Goal: Transaction & Acquisition: Purchase product/service

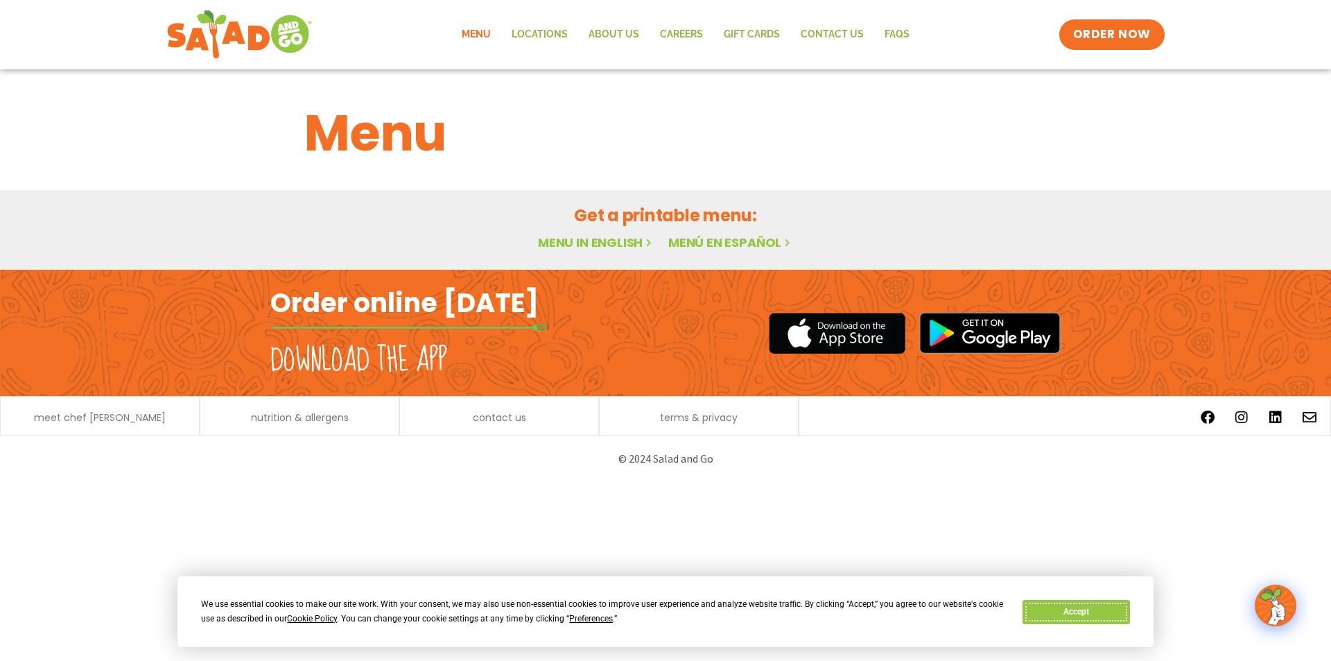
click at [1062, 609] on button "Accept" at bounding box center [1076, 612] width 107 height 24
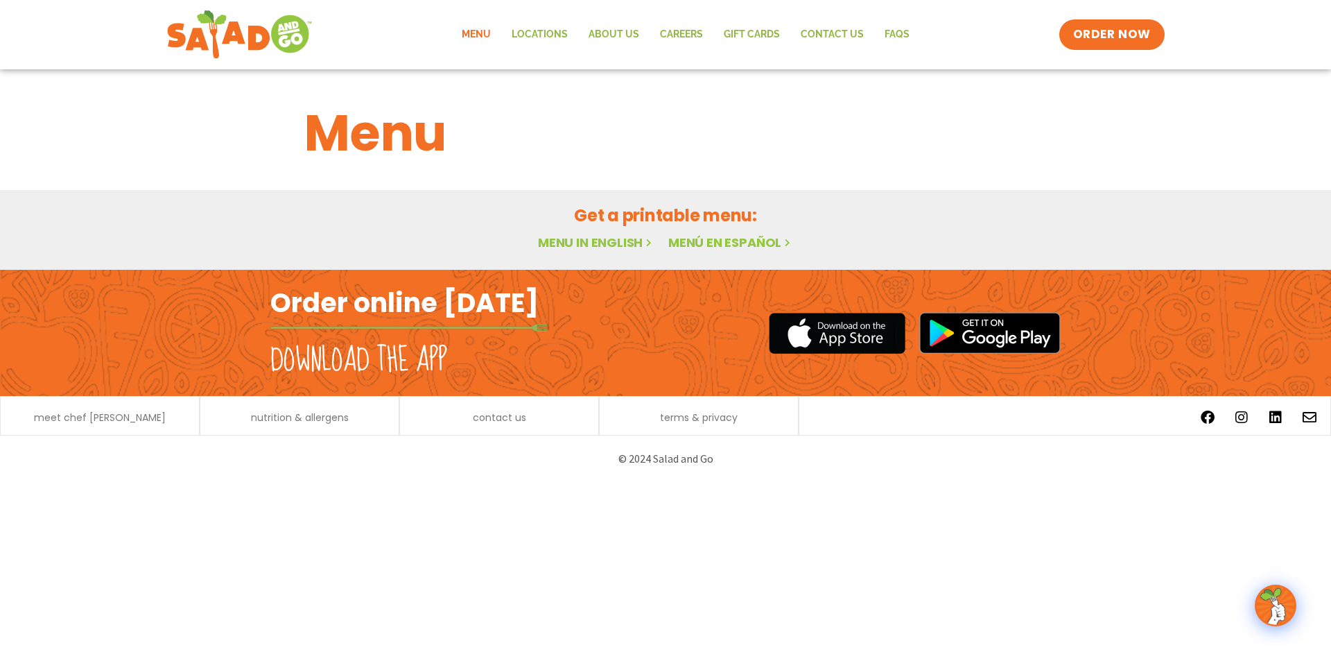
click at [485, 34] on link "Menu" at bounding box center [476, 35] width 50 height 32
click at [1116, 40] on span "ORDER NOW" at bounding box center [1112, 35] width 86 height 18
